Goal: Transaction & Acquisition: Purchase product/service

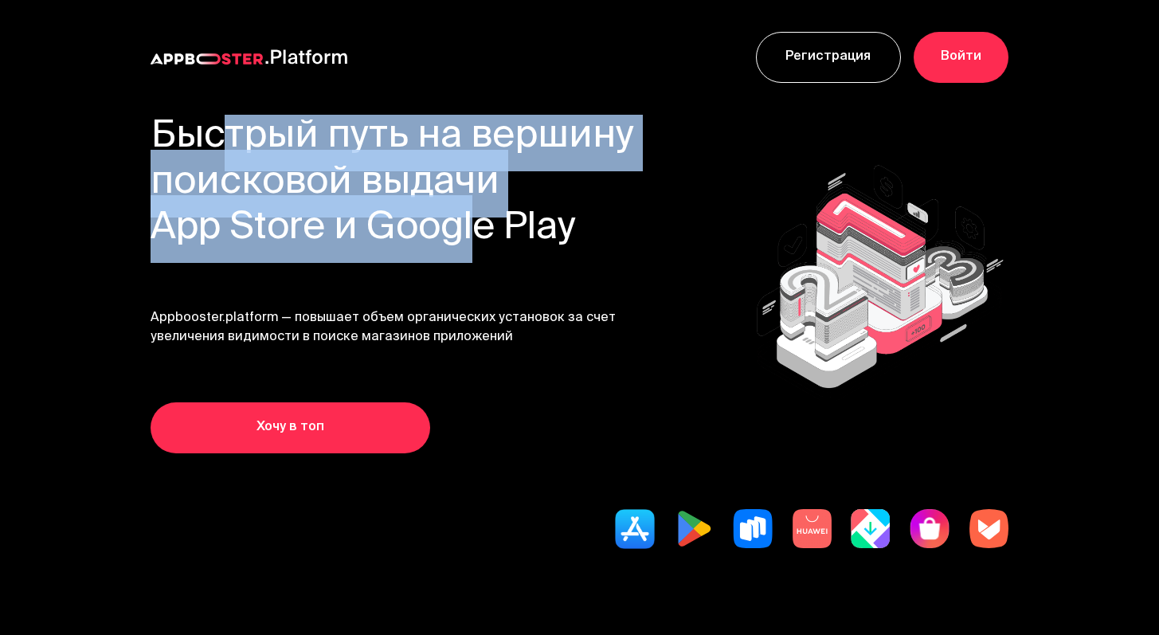
drag, startPoint x: 212, startPoint y: 162, endPoint x: 471, endPoint y: 240, distance: 270.1
click at [471, 240] on h1 "Быстрый путь на вершину поисковой выдачи App Store и Google Play" at bounding box center [392, 184] width 484 height 138
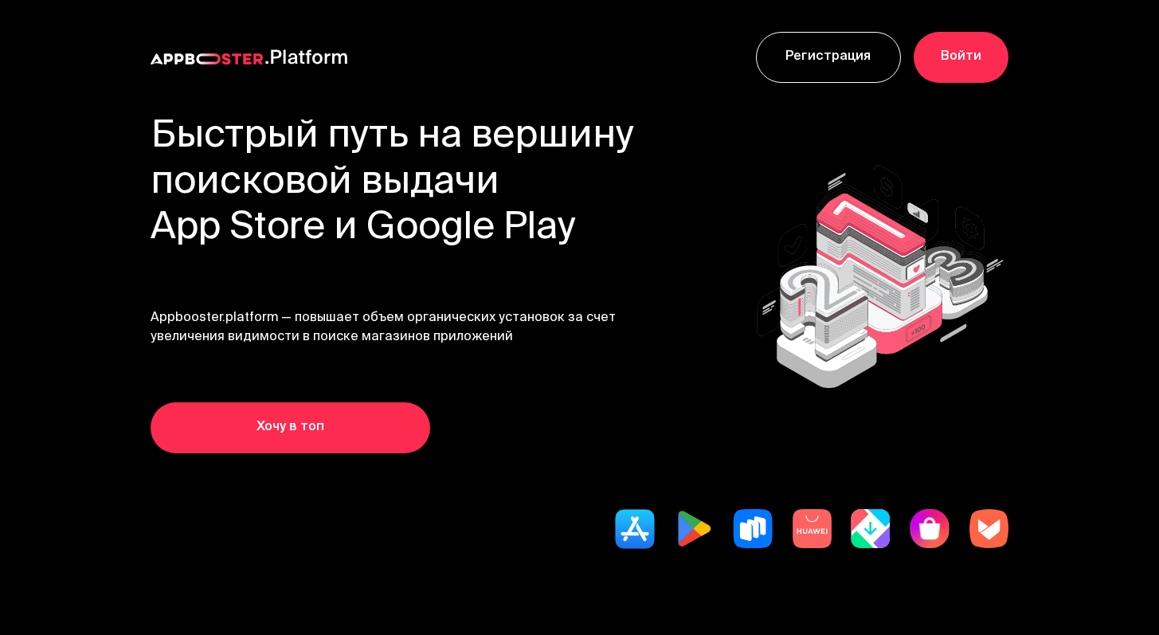
click at [553, 224] on h1 "Быстрый путь на вершину поисковой выдачи App Store и Google Play" at bounding box center [392, 184] width 484 height 138
drag, startPoint x: 576, startPoint y: 229, endPoint x: 14, endPoint y: 96, distance: 578.3
click at [14, 96] on header "Регистрация Войти Обсудить персональные условия Связаться * Обязательные поля Б…" at bounding box center [579, 325] width 1159 height 651
click at [368, 164] on h1 "Быстрый путь на вершину поисковой выдачи App Store и Google Play" at bounding box center [392, 184] width 484 height 138
drag, startPoint x: 167, startPoint y: 139, endPoint x: 588, endPoint y: 224, distance: 429.7
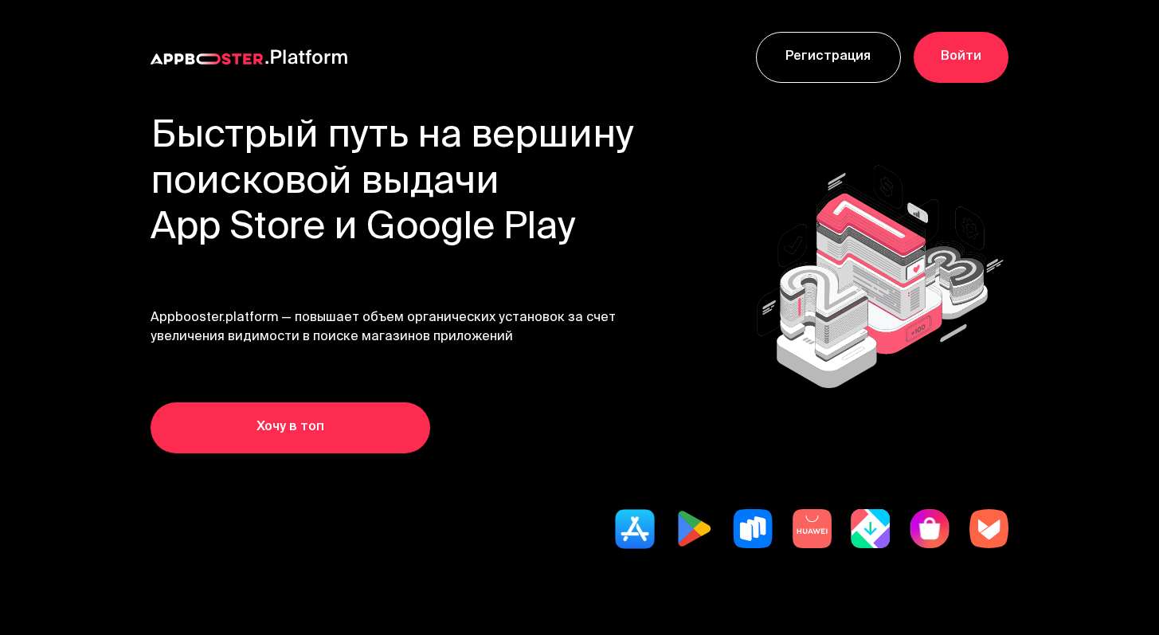
click at [588, 224] on section "Быстрый путь на вершину поисковой выдачи App Store и Google Play Appbooster.pla…" at bounding box center [579, 383] width 1159 height 536
click at [445, 193] on h1 "Быстрый путь на вершину поисковой выдачи App Store и Google Play" at bounding box center [392, 184] width 484 height 138
click at [883, 6] on div "Регистрация Войти" at bounding box center [579, 57] width 1159 height 115
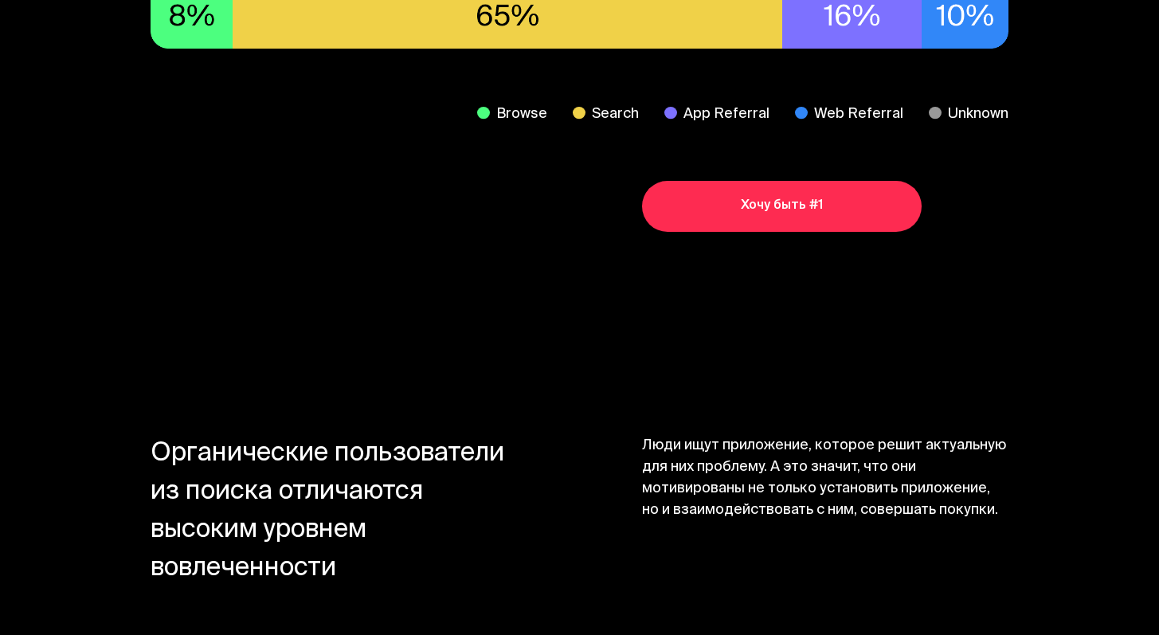
scroll to position [1154, 0]
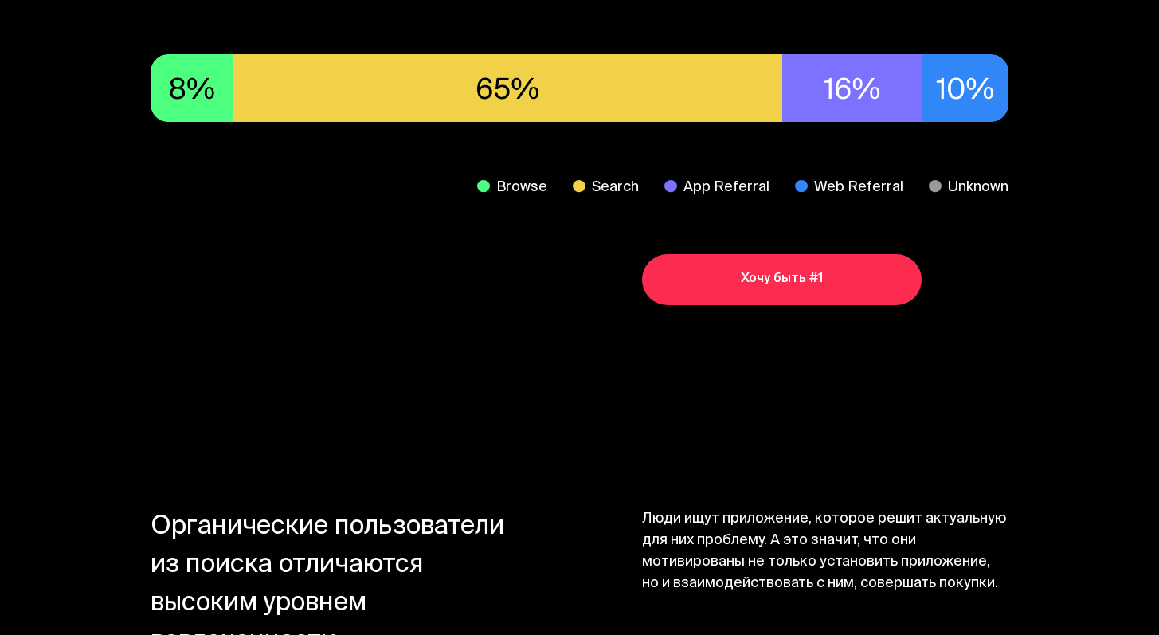
click at [807, 276] on link "Хочу быть #1" at bounding box center [781, 279] width 279 height 51
